Goal: Task Accomplishment & Management: Use online tool/utility

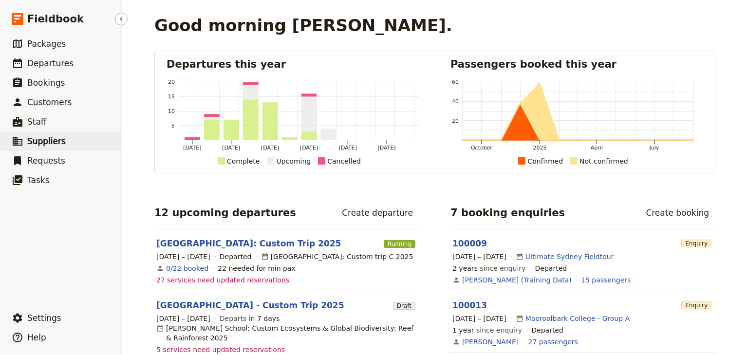
click at [52, 144] on span "Suppliers" at bounding box center [46, 141] width 38 height 10
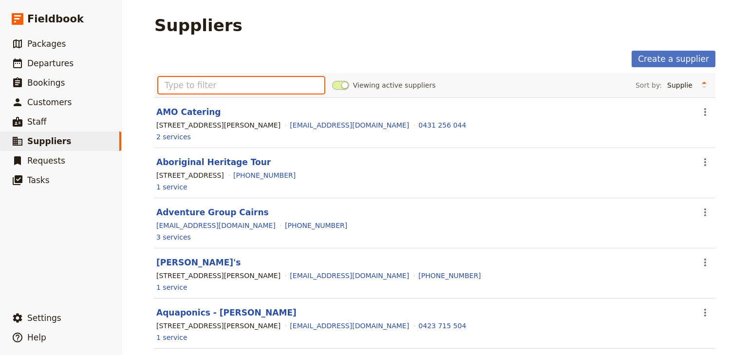
click at [194, 86] on input "text" at bounding box center [241, 85] width 166 height 17
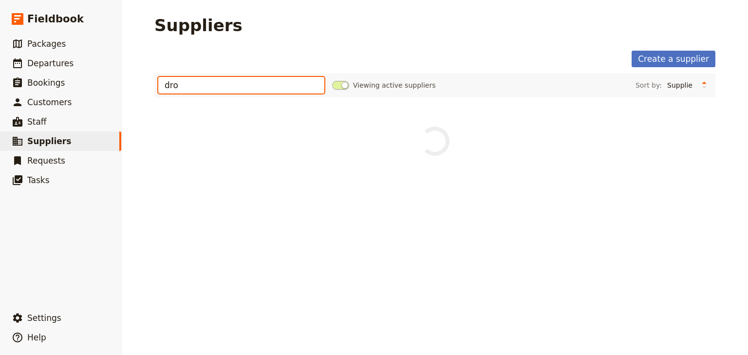
type input "dro"
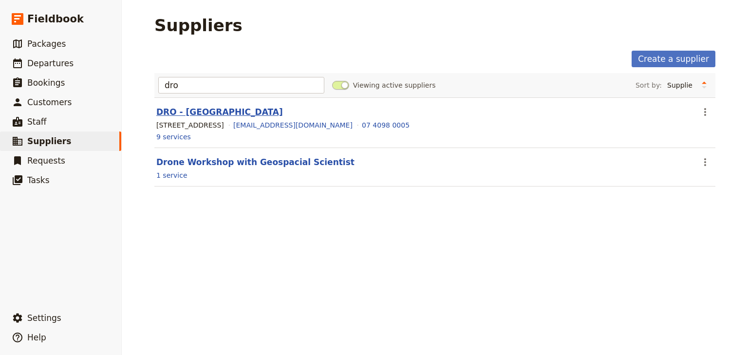
click at [239, 113] on link "DRO - [GEOGRAPHIC_DATA]" at bounding box center [219, 112] width 127 height 10
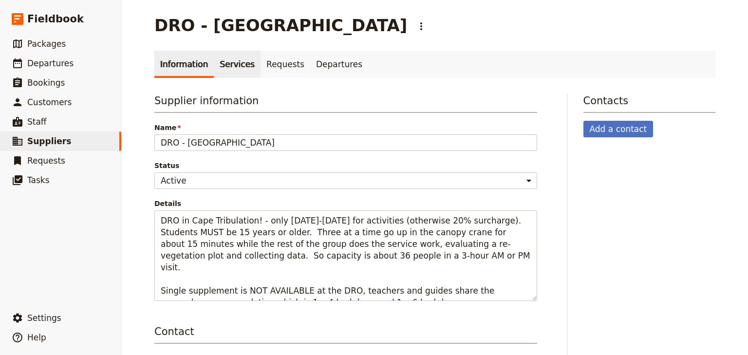
click at [219, 67] on link "Services" at bounding box center [237, 64] width 47 height 27
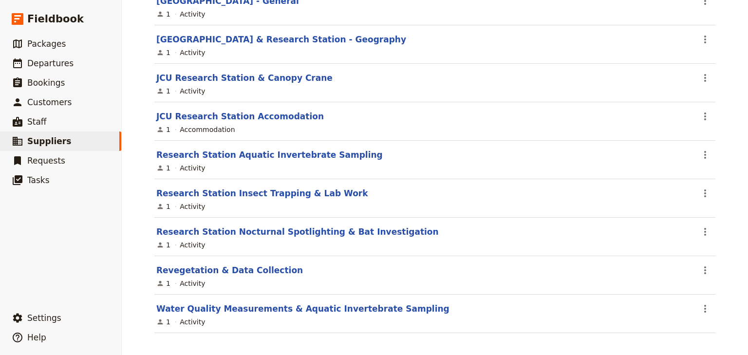
scroll to position [158, 0]
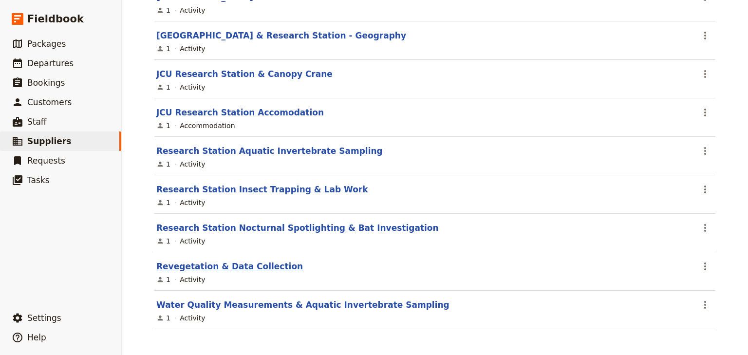
click at [236, 265] on link "Revegetation & Data Collection" at bounding box center [229, 266] width 147 height 10
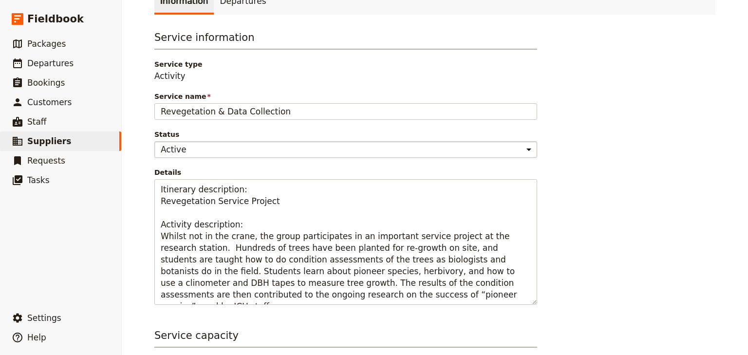
scroll to position [78, 0]
click at [646, 191] on div "Service information Service type Activity Service name Revegetation & Data Coll…" at bounding box center [434, 289] width 561 height 520
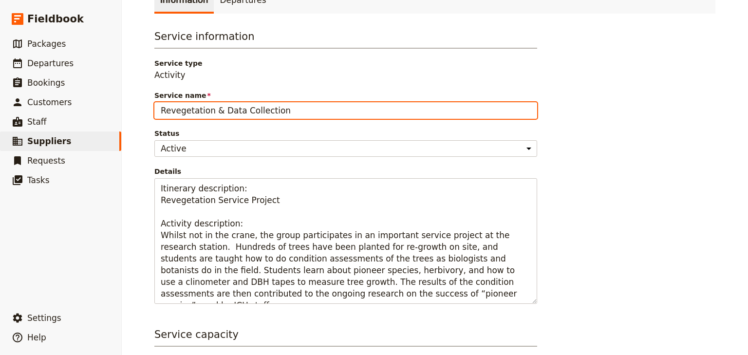
drag, startPoint x: 288, startPoint y: 107, endPoint x: 159, endPoint y: 107, distance: 129.5
click at [159, 107] on input "Revegetation & Data Collection" at bounding box center [345, 110] width 383 height 17
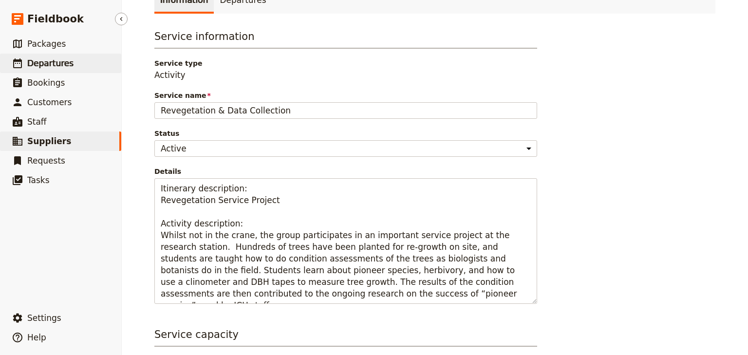
click at [45, 67] on span "Departures" at bounding box center [50, 63] width 46 height 10
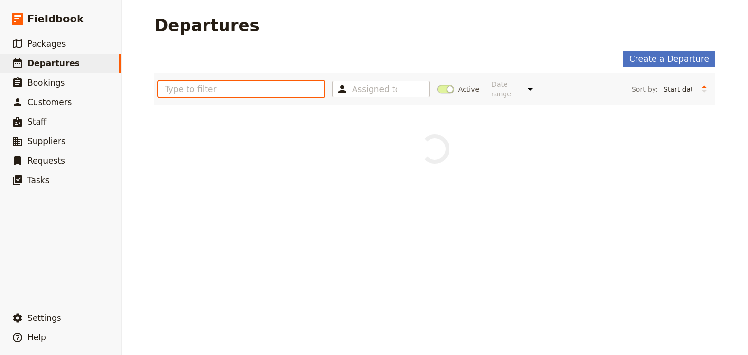
click at [181, 88] on input "text" at bounding box center [241, 89] width 166 height 17
type input "[GEOGRAPHIC_DATA]"
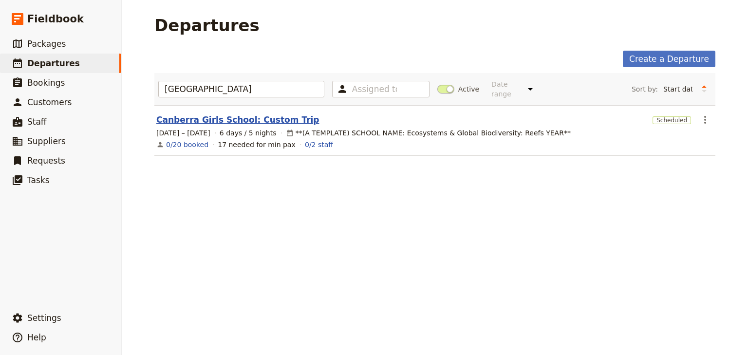
click at [253, 114] on link "Canberra Girls School: Custom Trip" at bounding box center [237, 120] width 163 height 12
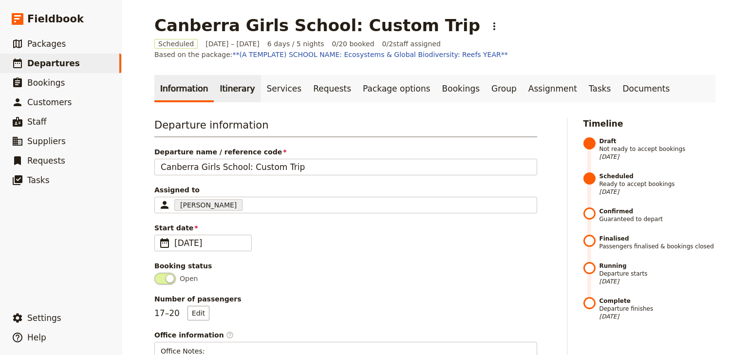
click at [231, 88] on link "Itinerary" at bounding box center [237, 88] width 47 height 27
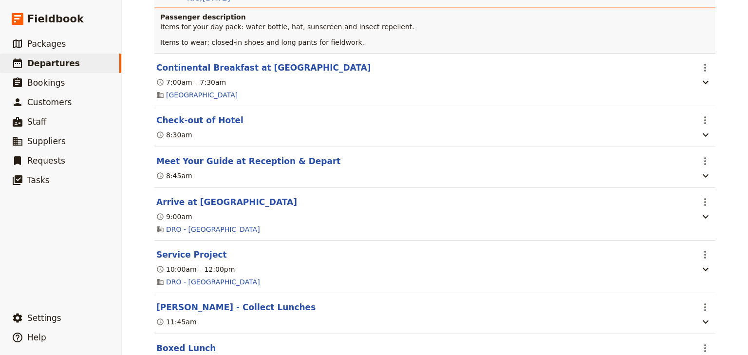
scroll to position [1402, 0]
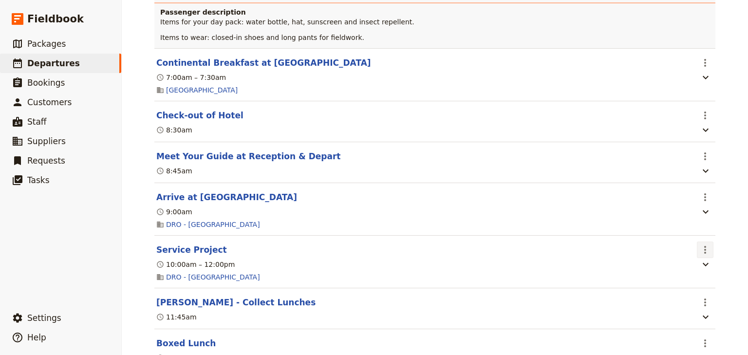
click at [700, 244] on icon "Actions" at bounding box center [705, 250] width 12 height 12
click at [687, 259] on span "Edit this itinerary item" at bounding box center [656, 259] width 76 height 10
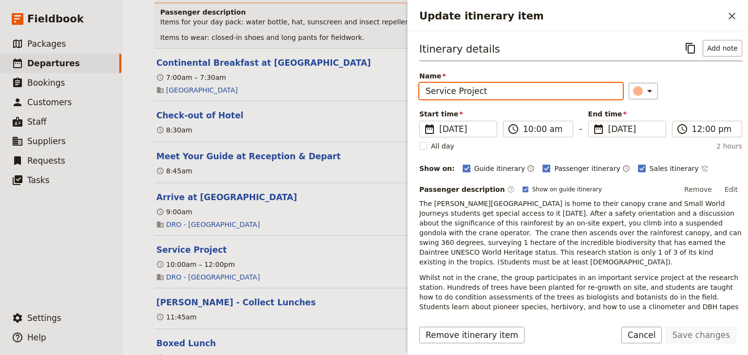
drag, startPoint x: 483, startPoint y: 91, endPoint x: 422, endPoint y: 90, distance: 60.9
click at [422, 90] on input "Service Project" at bounding box center [520, 91] width 203 height 17
paste input "Revegetation & Data Collection"
type input "Revegetation & Data Collection"
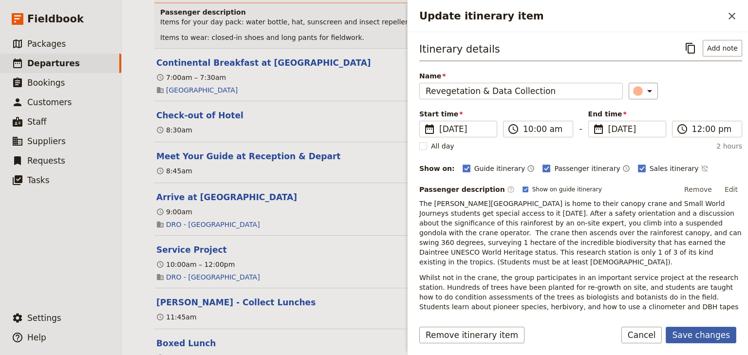
click at [694, 331] on button "Save changes" at bounding box center [700, 335] width 71 height 17
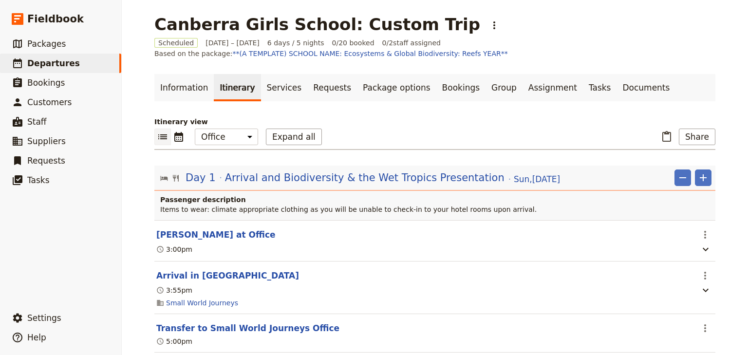
scroll to position [0, 0]
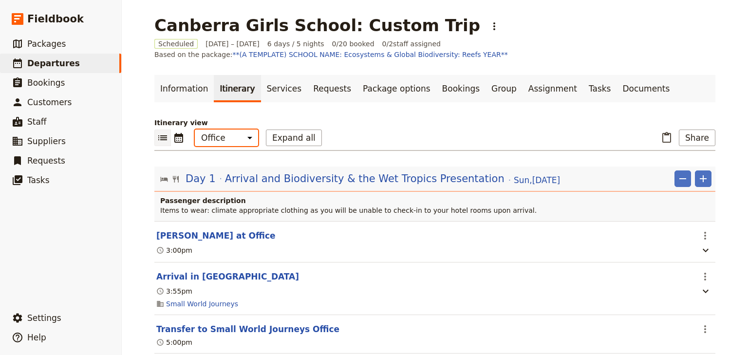
click at [227, 142] on select "Office Guide Passenger Sales" at bounding box center [226, 137] width 63 height 17
click at [195, 129] on select "Office Guide Passenger Sales" at bounding box center [226, 137] width 63 height 17
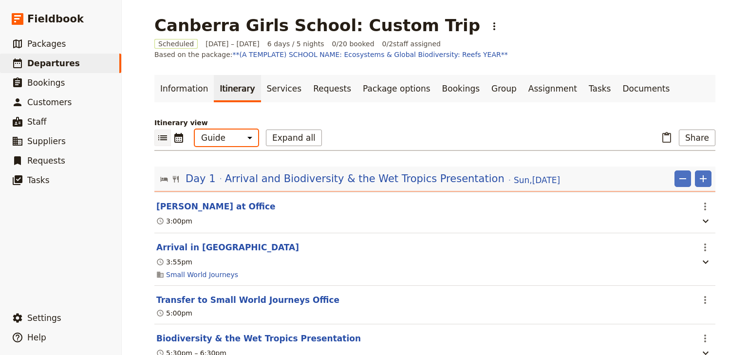
drag, startPoint x: 239, startPoint y: 139, endPoint x: 238, endPoint y: 144, distance: 5.2
click at [239, 139] on select "Office Guide Passenger Sales" at bounding box center [226, 137] width 63 height 17
select select "PASSENGER"
click at [195, 129] on select "Office Guide Passenger Sales" at bounding box center [226, 137] width 63 height 17
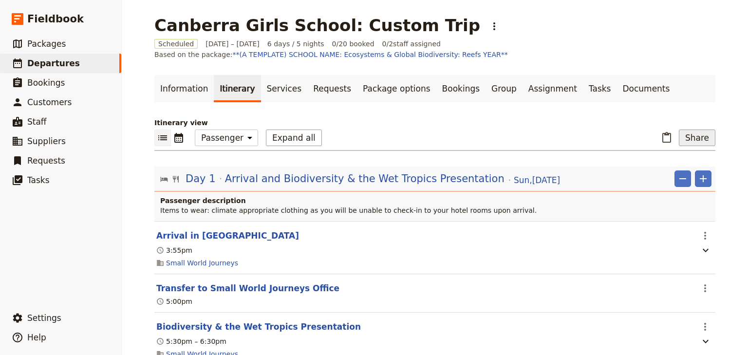
click at [689, 139] on button "Share" at bounding box center [696, 137] width 37 height 17
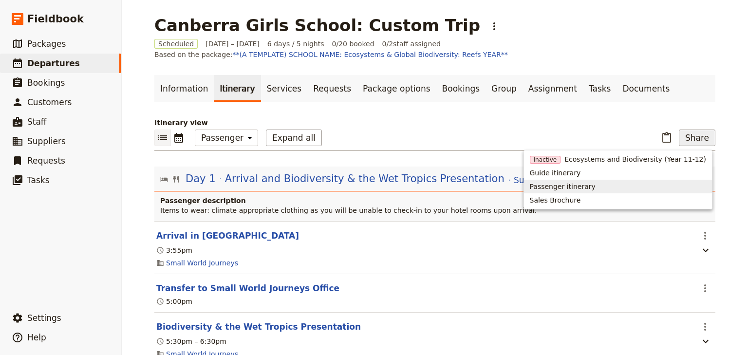
click at [595, 188] on span "Passenger itinerary" at bounding box center [563, 187] width 66 height 10
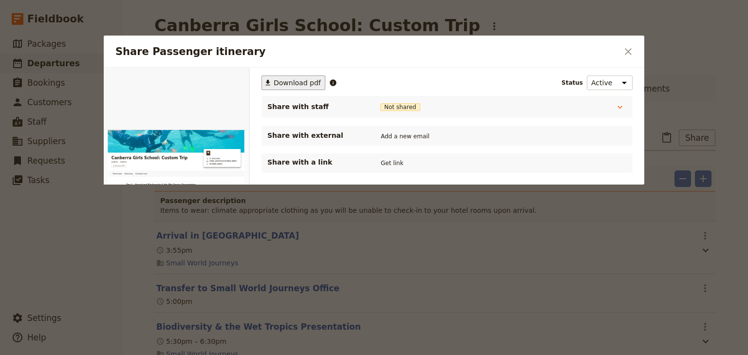
click at [293, 82] on span "Download pdf" at bounding box center [297, 83] width 47 height 10
